Goal: Navigation & Orientation: Find specific page/section

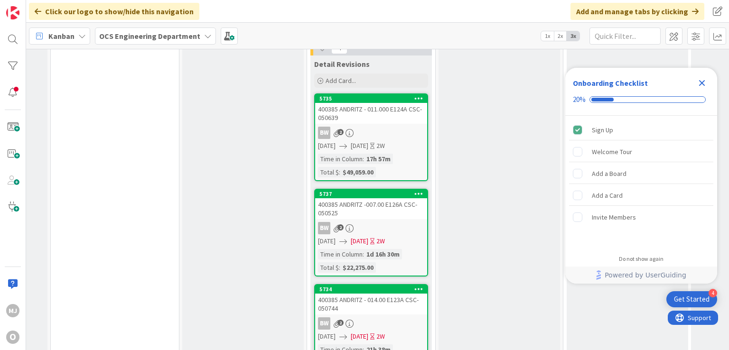
scroll to position [379, 608]
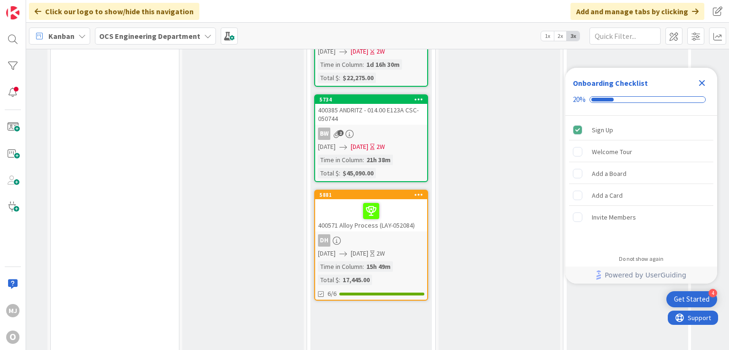
click at [369, 237] on div "DH" at bounding box center [371, 240] width 112 height 12
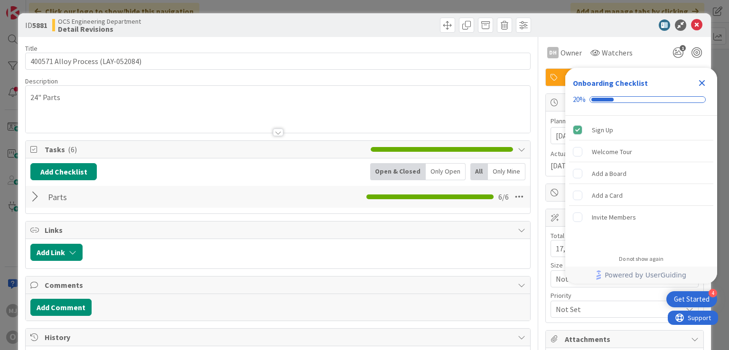
click at [37, 198] on div at bounding box center [36, 196] width 12 height 17
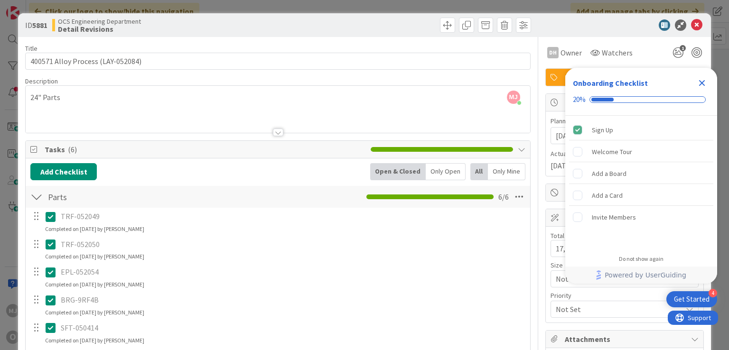
scroll to position [47, 0]
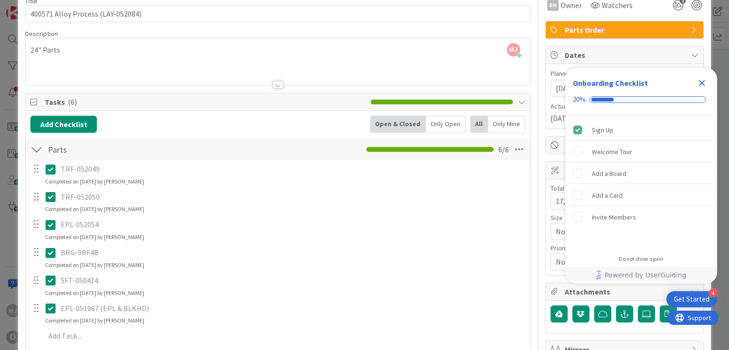
click at [704, 82] on icon "Close Checklist" at bounding box center [701, 82] width 11 height 11
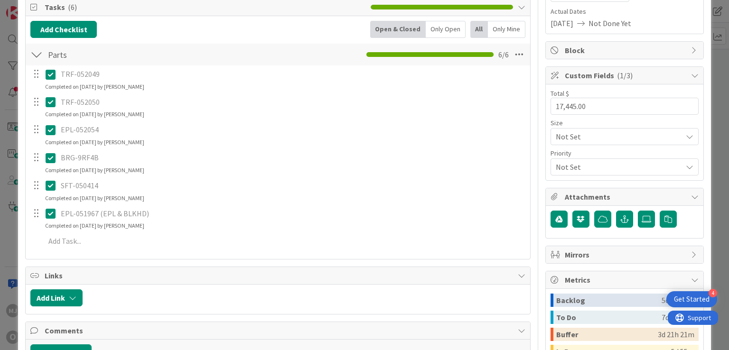
scroll to position [0, 0]
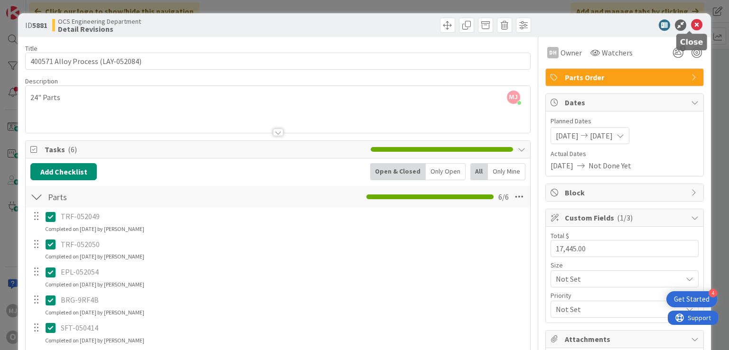
click at [691, 23] on icon at bounding box center [696, 24] width 11 height 11
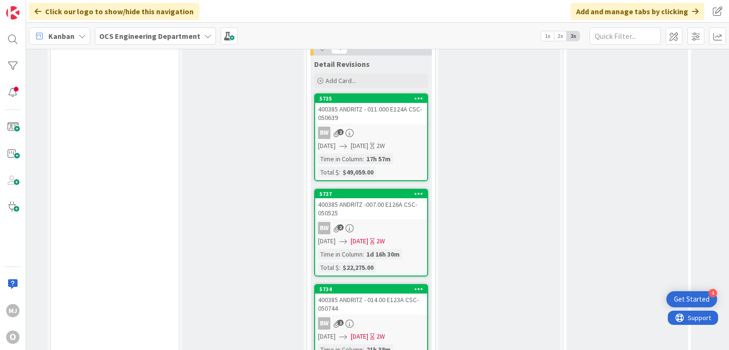
scroll to position [0, 608]
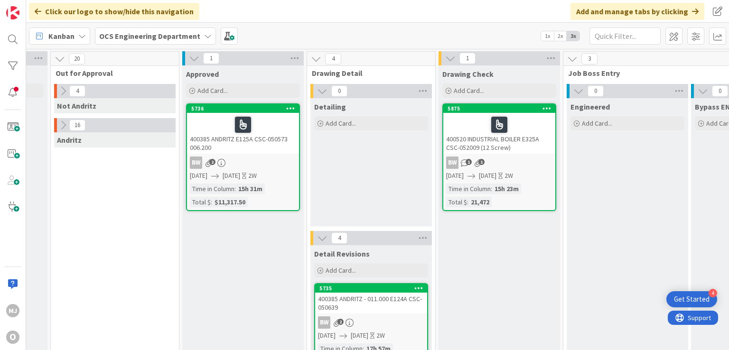
click at [364, 5] on div "Click our logo to show/hide this navigation Add and manage tabs by clicking" at bounding box center [377, 11] width 702 height 23
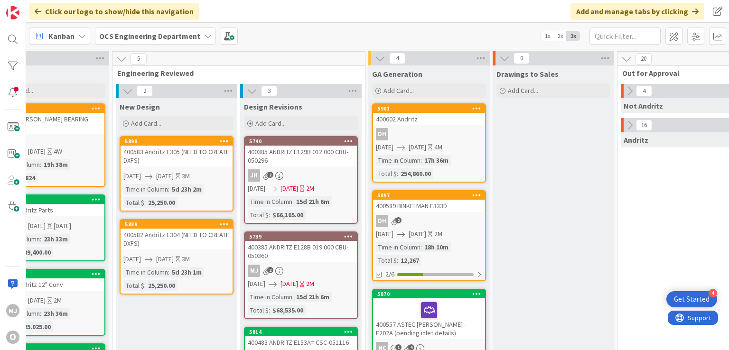
scroll to position [0, 0]
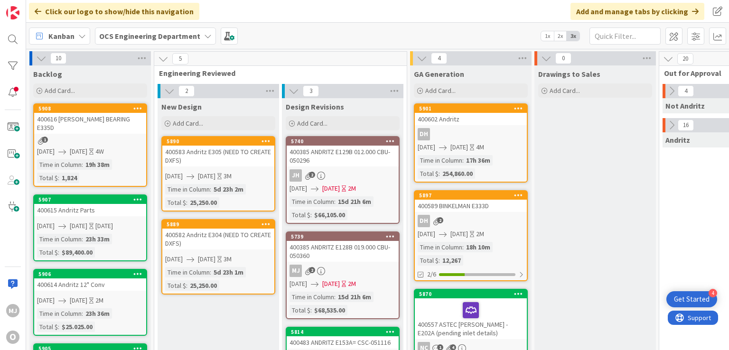
drag, startPoint x: 713, startPoint y: 0, endPoint x: 453, endPoint y: 14, distance: 260.3
click at [453, 14] on div "Click our logo to show/hide this navigation Add and manage tabs by clicking" at bounding box center [377, 11] width 702 height 23
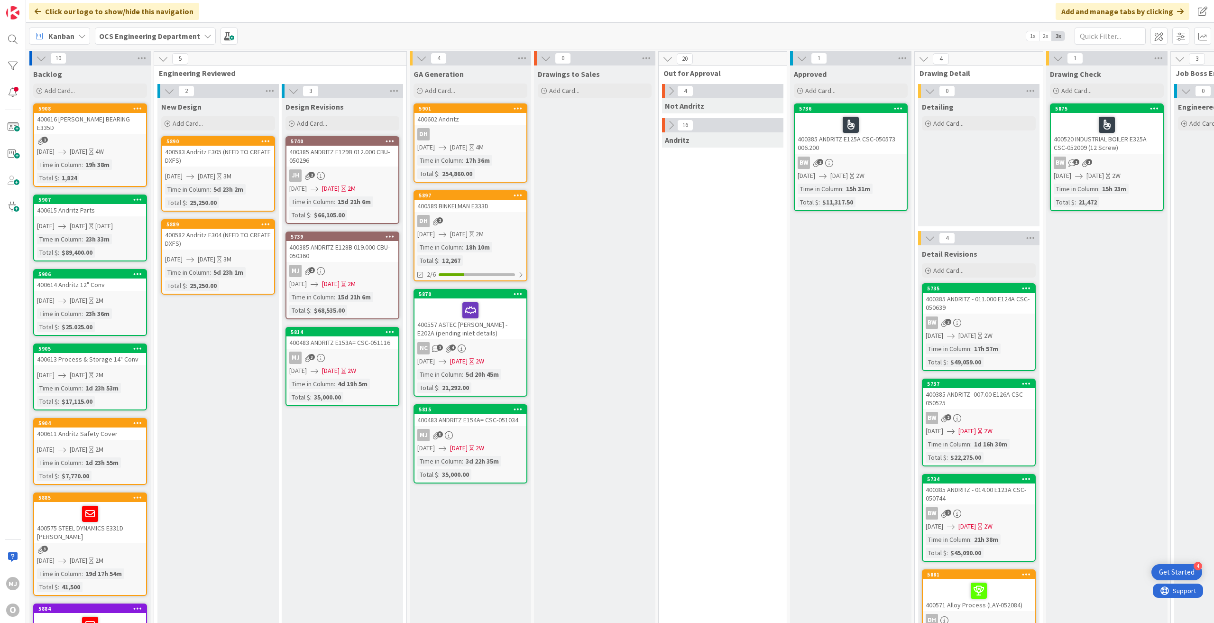
click at [728, 19] on div "Click our logo to show/hide this navigation Add and manage tabs by clicking" at bounding box center [620, 11] width 1188 height 23
drag, startPoint x: 836, startPoint y: -2, endPoint x: 835, endPoint y: -7, distance: 4.8
click at [728, 0] on html "4 Get Started MJ O Click our logo to show/hide this navigation Add and manage t…" at bounding box center [607, 311] width 1214 height 623
click at [728, 24] on div "Kanban OCS Engineering Department 1x 2x 3x" at bounding box center [620, 36] width 1188 height 26
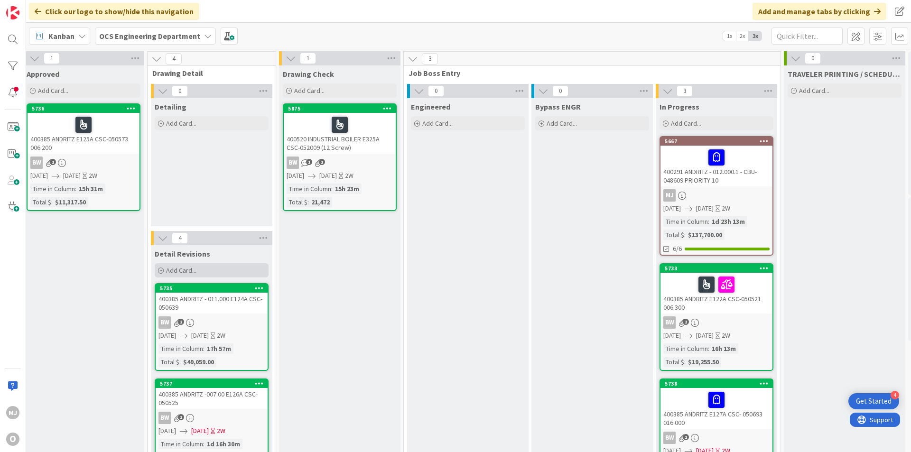
scroll to position [237, 767]
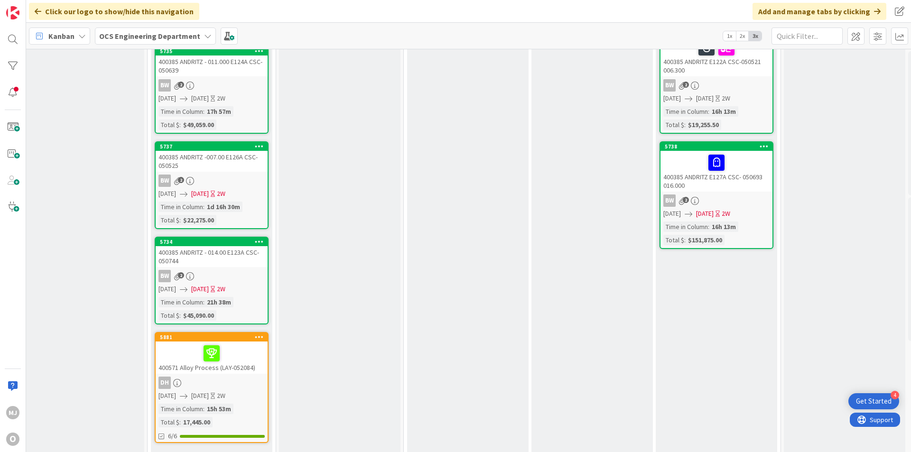
click at [191, 350] on div "08/19/2025 09/02/2025 2W" at bounding box center [212, 396] width 109 height 10
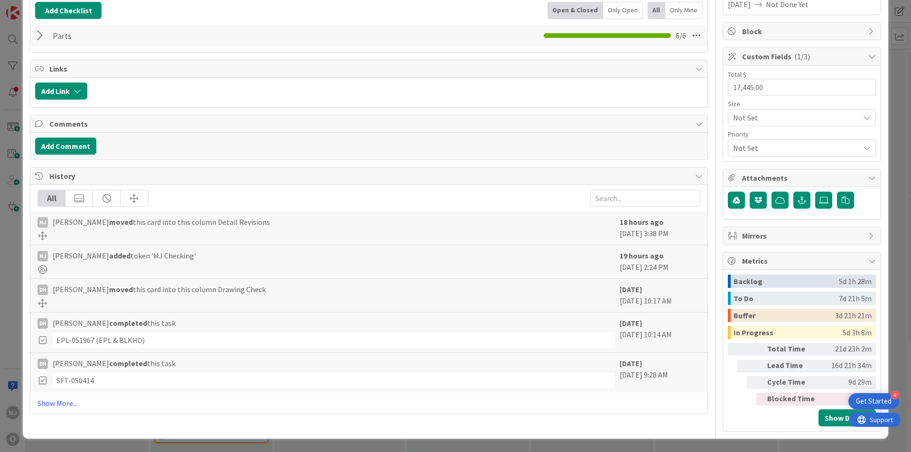
click at [42, 33] on div at bounding box center [41, 35] width 12 height 17
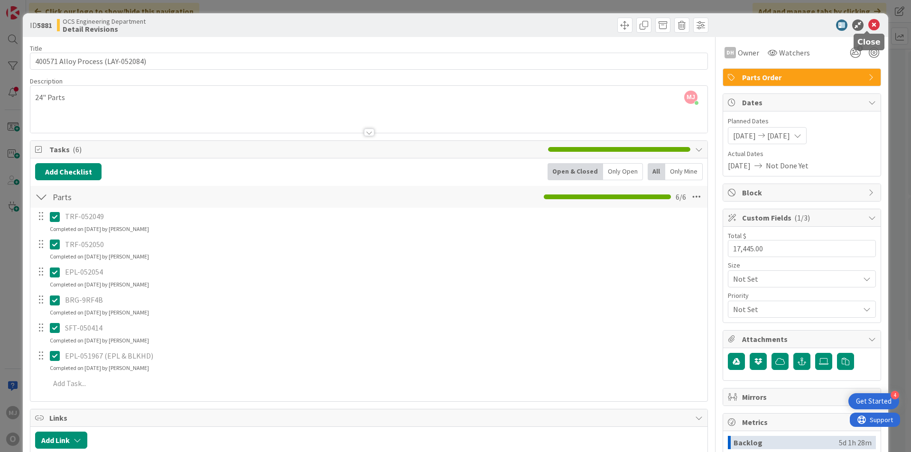
click at [728, 25] on icon at bounding box center [873, 24] width 11 height 11
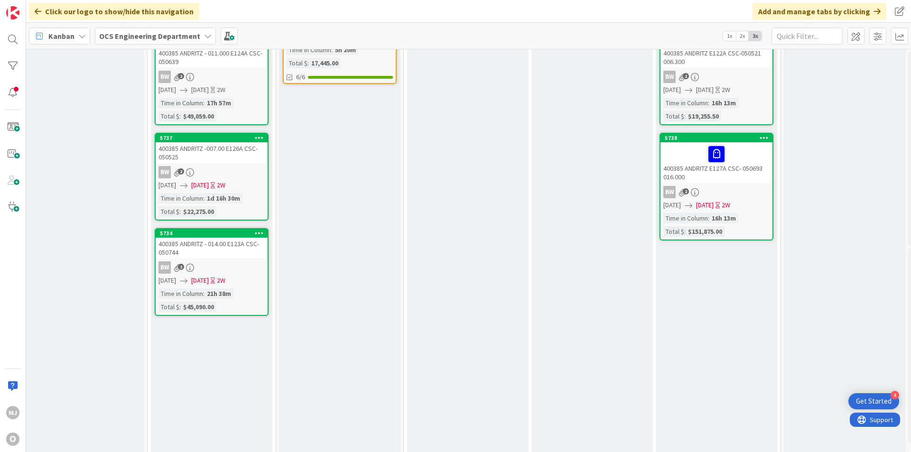
scroll to position [0, 767]
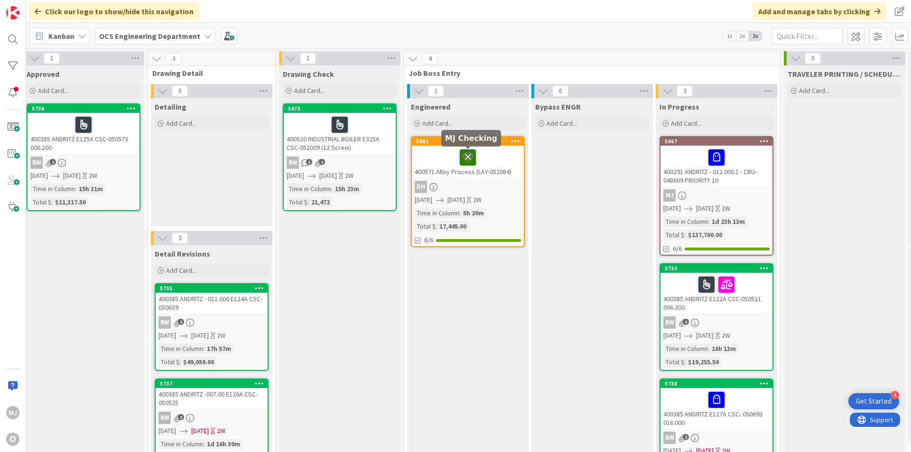
click at [464, 157] on icon at bounding box center [468, 156] width 16 height 15
